Goal: Task Accomplishment & Management: Manage account settings

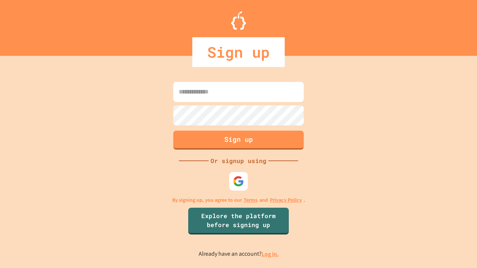
click at [271, 254] on link "Log in." at bounding box center [270, 255] width 17 height 8
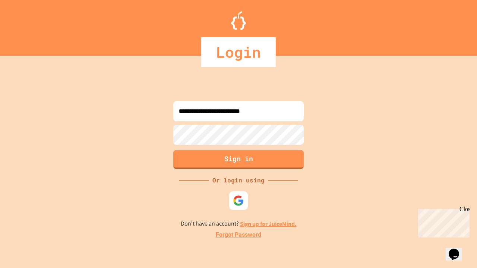
type input "**********"
